Goal: Task Accomplishment & Management: Manage account settings

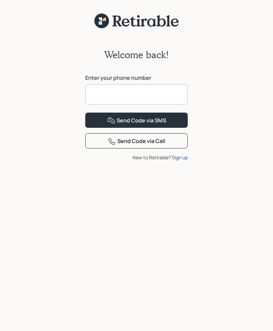
click at [138, 93] on input at bounding box center [136, 94] width 103 height 20
type input "**********"
click at [150, 125] on div "Send Code via SMS" at bounding box center [136, 120] width 59 height 8
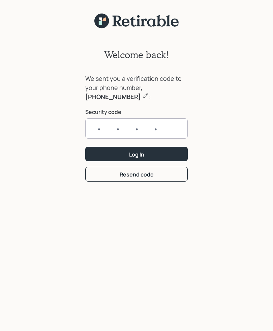
click at [137, 128] on input "text" at bounding box center [136, 128] width 103 height 20
type input "0610"
click at [137, 154] on button "Log In" at bounding box center [136, 154] width 103 height 15
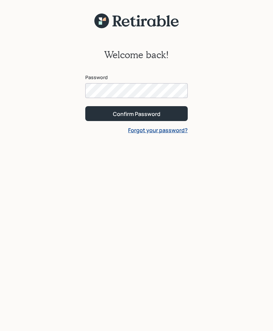
click at [137, 113] on button "Confirm Password" at bounding box center [136, 113] width 103 height 15
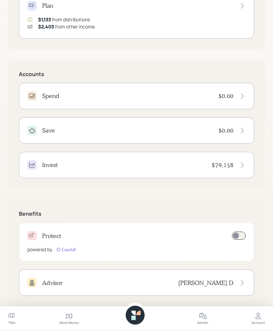
scroll to position [161, 0]
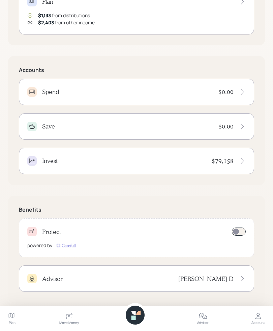
click at [14, 320] on icon at bounding box center [12, 316] width 8 height 8
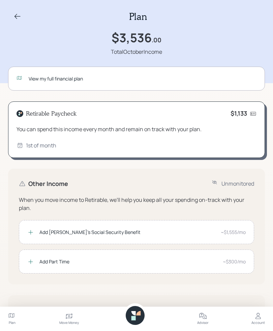
click at [95, 82] on div "View my full financial plan" at bounding box center [136, 79] width 257 height 24
click at [167, 129] on div "You can spend this income every month and remain on track with your plan." at bounding box center [137, 129] width 240 height 8
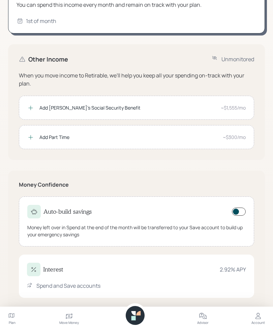
scroll to position [129, 0]
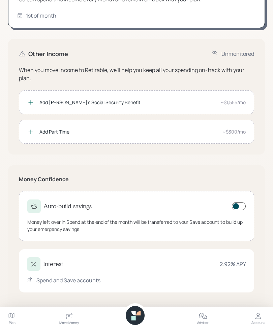
click at [12, 320] on icon at bounding box center [12, 316] width 8 height 8
click at [67, 320] on icon at bounding box center [69, 316] width 8 height 8
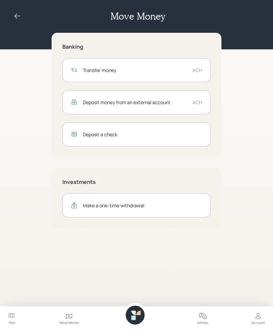
click at [258, 319] on icon at bounding box center [258, 316] width 5 height 6
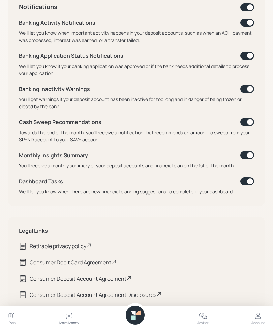
scroll to position [289, 0]
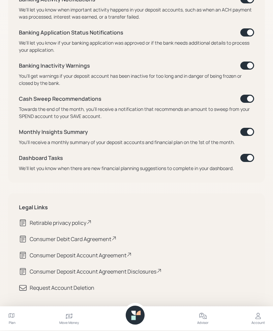
click at [70, 319] on icon at bounding box center [69, 315] width 7 height 5
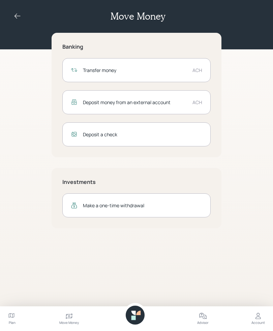
click at [185, 73] on div "Transfer money ACH" at bounding box center [136, 70] width 149 height 24
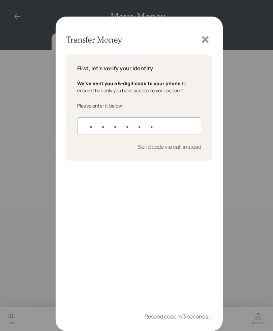
click at [151, 128] on input "text" at bounding box center [139, 126] width 124 height 18
type input "821331"
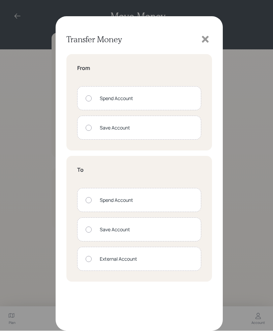
click at [206, 42] on icon at bounding box center [206, 39] width 10 height 10
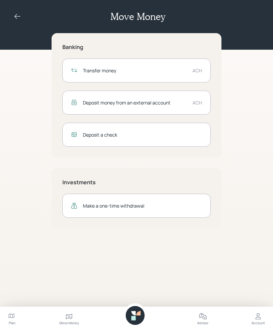
click at [16, 20] on icon at bounding box center [18, 16] width 8 height 8
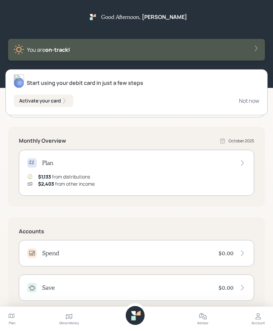
click at [58, 100] on div "Activate your card" at bounding box center [43, 100] width 49 height 7
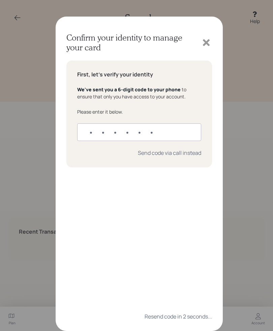
click at [144, 130] on input "text" at bounding box center [139, 132] width 124 height 18
type input "948170"
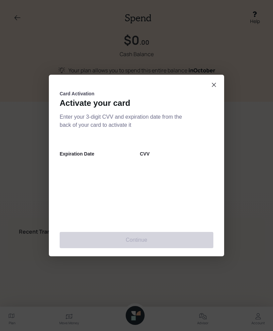
click at [215, 83] on icon "close dialog" at bounding box center [214, 85] width 5 height 8
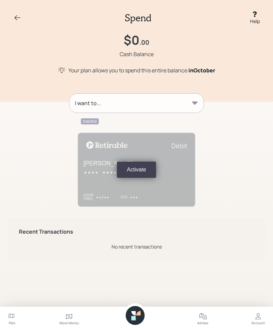
click at [194, 102] on icon at bounding box center [195, 102] width 6 height 3
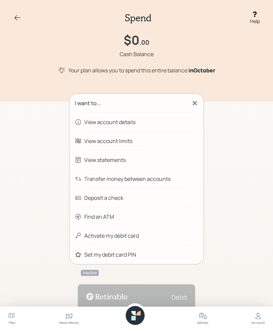
click at [136, 235] on div "Activate my debit card" at bounding box center [111, 235] width 55 height 8
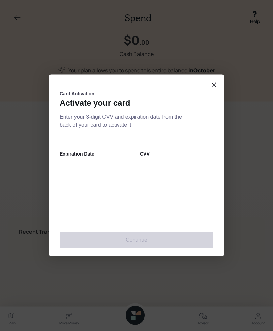
click at [212, 86] on icon "close dialog" at bounding box center [214, 85] width 5 height 8
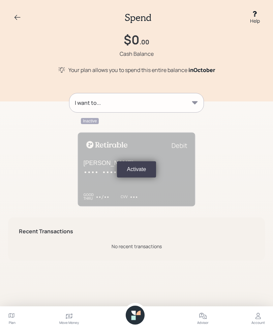
click at [194, 101] on icon at bounding box center [195, 102] width 6 height 3
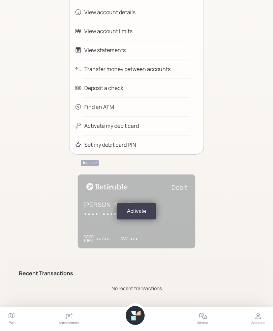
scroll to position [110, 0]
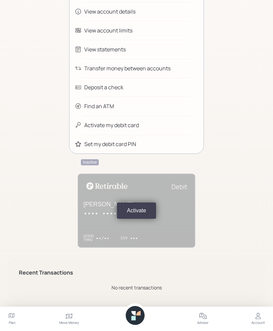
click at [140, 215] on button "Activate" at bounding box center [137, 210] width 40 height 16
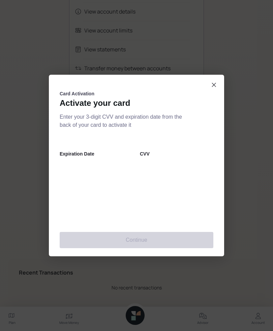
click at [210, 91] on button "close dialog" at bounding box center [214, 85] width 12 height 12
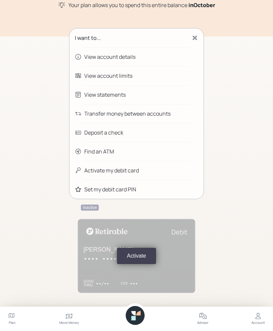
scroll to position [0, 0]
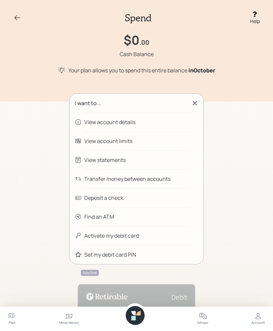
click at [128, 163] on div "View statements" at bounding box center [137, 159] width 134 height 19
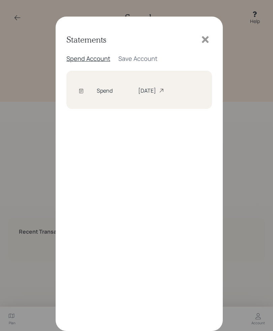
click at [165, 93] on div "[DATE]" at bounding box center [169, 90] width 62 height 7
click at [130, 62] on div "Save Account" at bounding box center [138, 58] width 39 height 8
click at [141, 89] on div "[DATE]" at bounding box center [167, 90] width 66 height 7
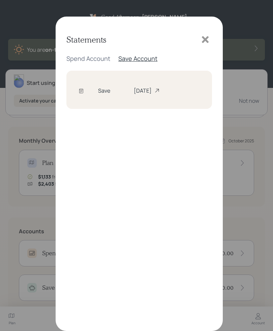
scroll to position [21, 0]
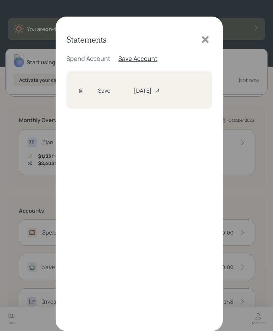
click at [206, 41] on icon at bounding box center [205, 39] width 7 height 7
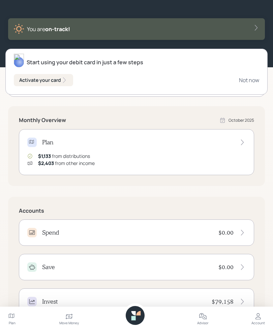
click at [160, 150] on div "Plan $1,133 from distributions $2,403 from other income" at bounding box center [137, 152] width 236 height 46
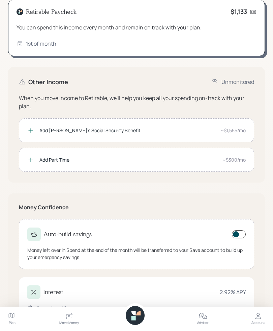
scroll to position [102, 0]
